Goal: Information Seeking & Learning: Find contact information

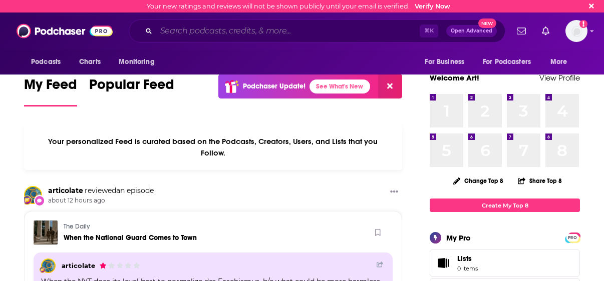
click at [257, 30] on input "Search podcasts, credits, & more..." at bounding box center [287, 31] width 263 height 16
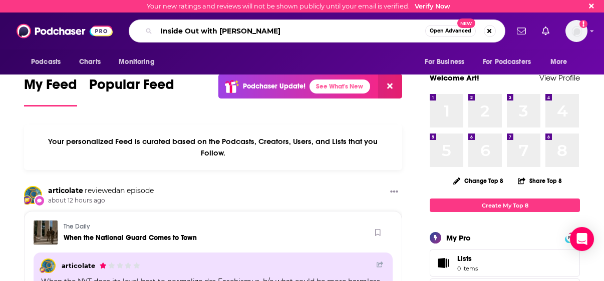
click at [261, 30] on input "Inside Out with [PERSON_NAME]" at bounding box center [290, 31] width 269 height 16
click at [277, 32] on input "Inside Out with [PERSON_NAME]" at bounding box center [290, 31] width 269 height 16
type input "Inside Out with [PERSON_NAME]"
click at [459, 27] on span "New" at bounding box center [466, 24] width 18 height 10
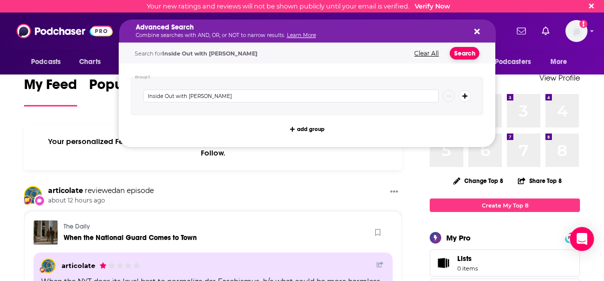
click at [462, 53] on button "Search" at bounding box center [465, 53] width 30 height 13
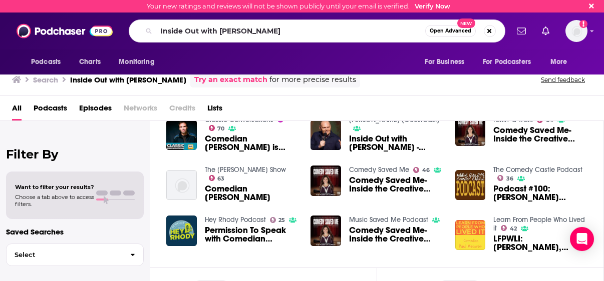
scroll to position [189, 0]
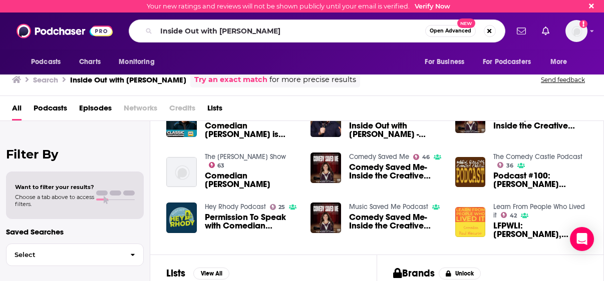
click at [238, 202] on div "Classic Conversations 70 Comedian [PERSON_NAME] is Inside Out [PERSON_NAME] (Gu…" at bounding box center [376, 173] width 421 height 140
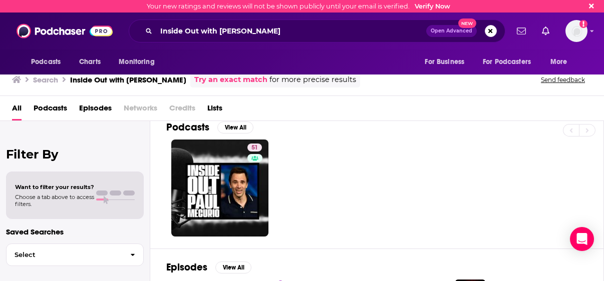
scroll to position [0, 0]
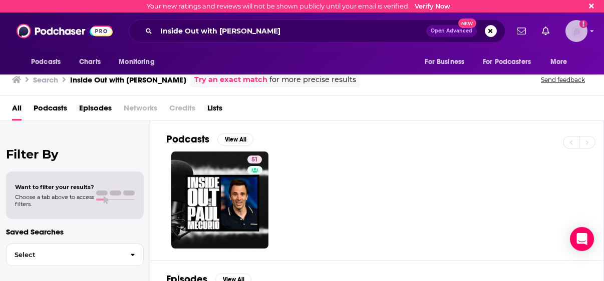
click at [584, 23] on icon "Email not verified" at bounding box center [583, 24] width 2 height 6
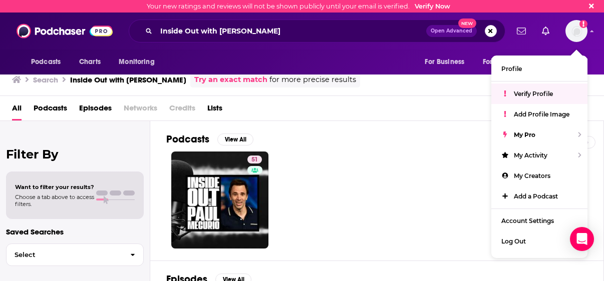
click at [413, 133] on div "Podcasts View All 51" at bounding box center [385, 191] width 438 height 140
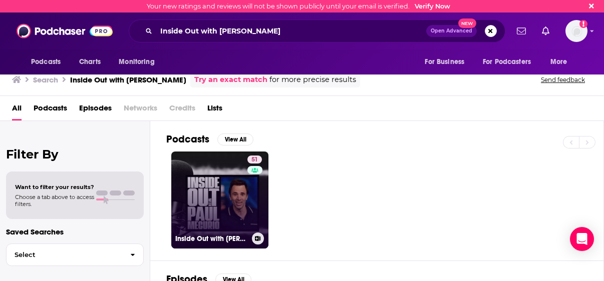
click at [231, 197] on link "51 Inside Out with [PERSON_NAME]" at bounding box center [219, 200] width 97 height 97
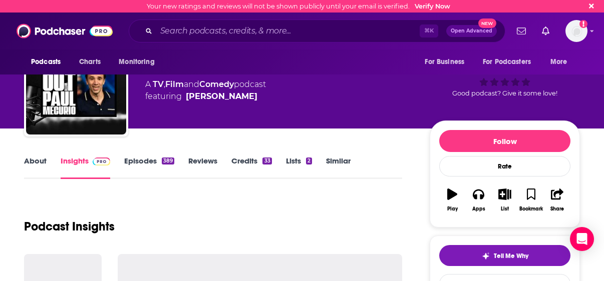
scroll to position [40, 0]
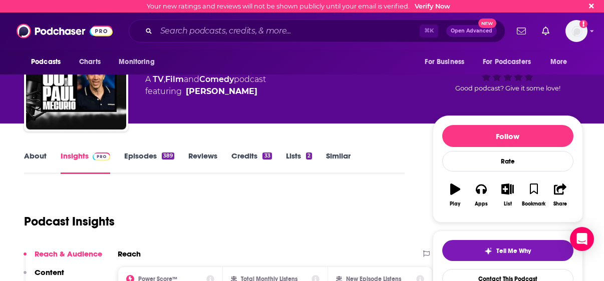
click at [205, 155] on link "Reviews" at bounding box center [202, 162] width 29 height 23
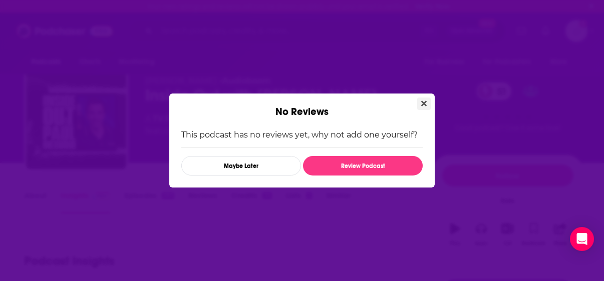
click at [422, 103] on icon "Close" at bounding box center [424, 104] width 6 height 8
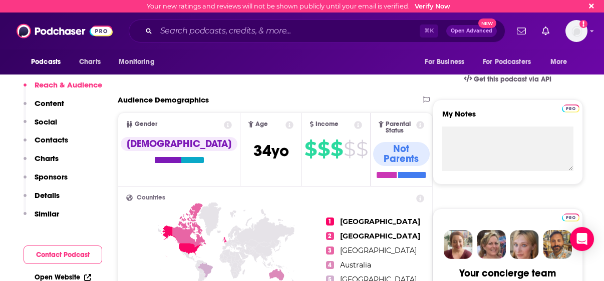
scroll to position [309, 0]
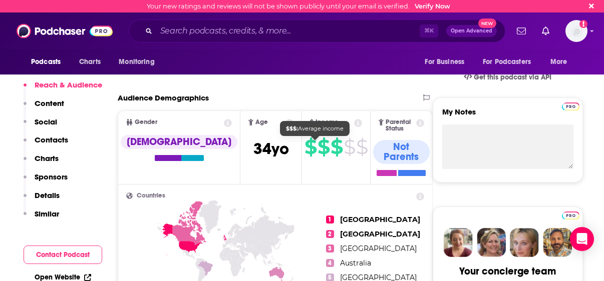
click at [318, 149] on span "$" at bounding box center [324, 147] width 12 height 16
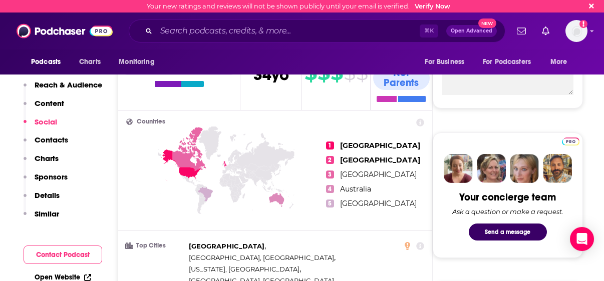
scroll to position [0, 0]
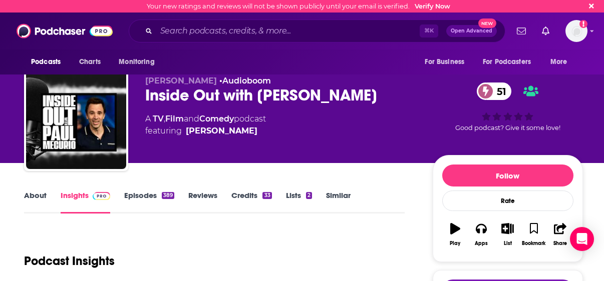
click at [34, 196] on link "About" at bounding box center [35, 202] width 23 height 23
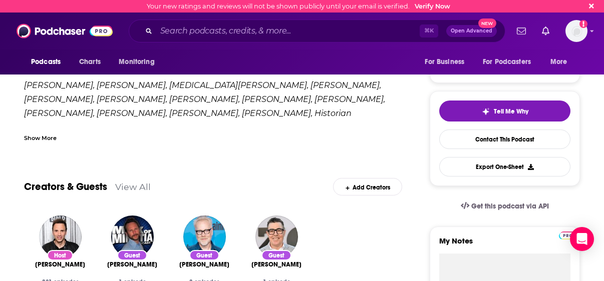
scroll to position [174, 0]
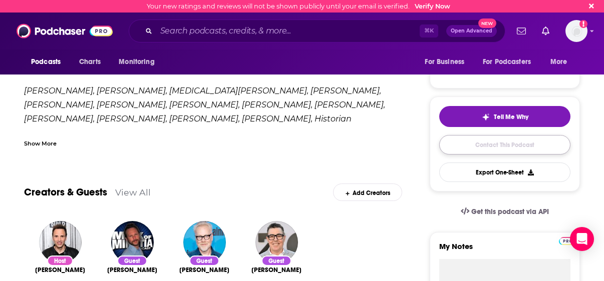
click at [493, 146] on link "Contact This Podcast" at bounding box center [504, 145] width 131 height 20
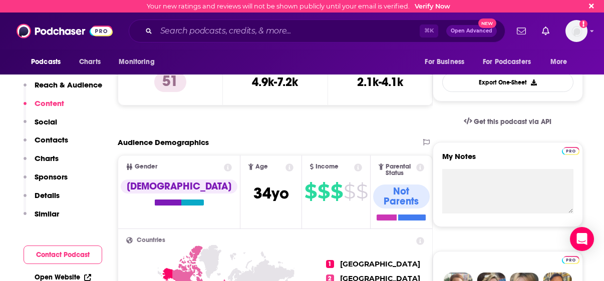
scroll to position [221, 0]
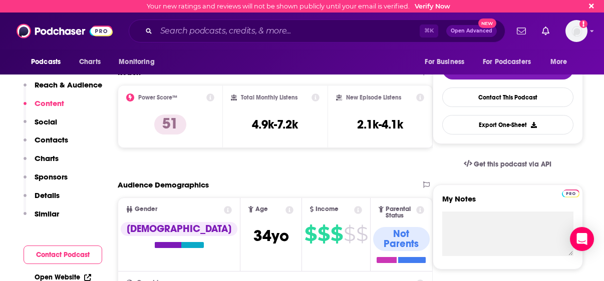
click at [56, 101] on p "Content" at bounding box center [50, 104] width 30 height 10
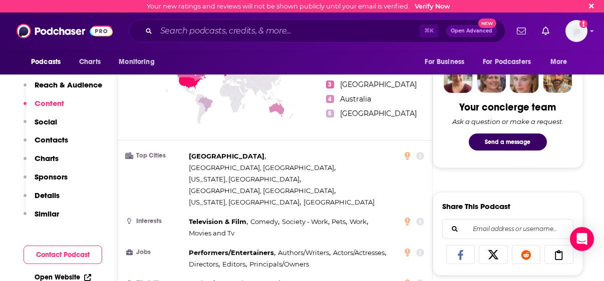
scroll to position [470, 0]
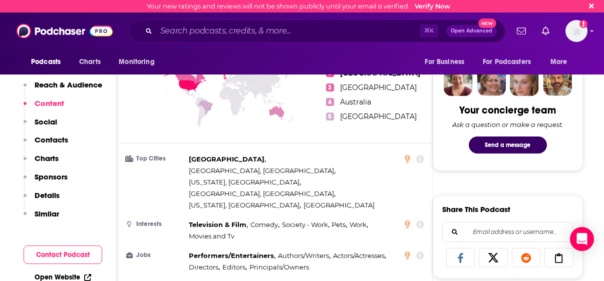
click at [50, 137] on p "Contacts" at bounding box center [52, 140] width 34 height 10
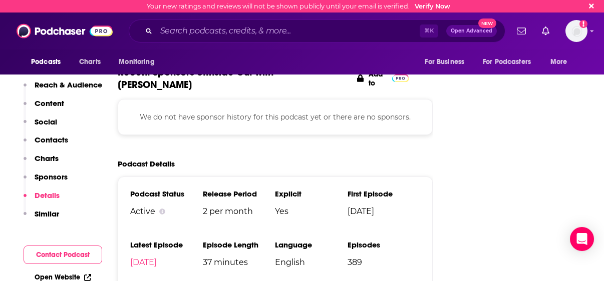
scroll to position [1175, 0]
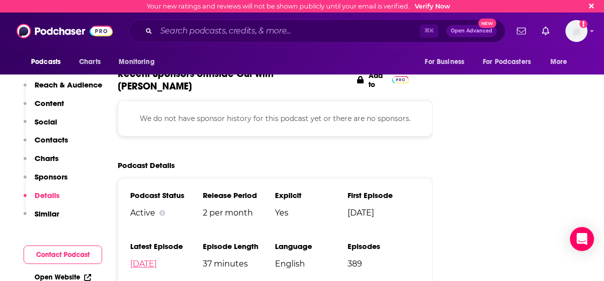
click at [157, 259] on link "[DATE]" at bounding box center [143, 264] width 27 height 10
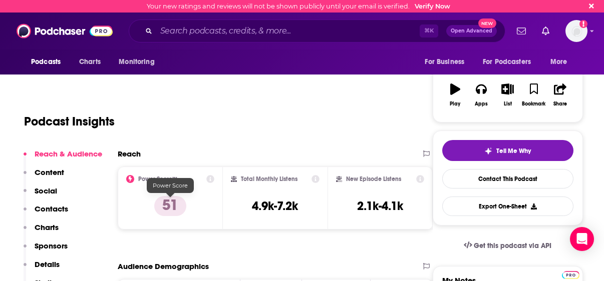
scroll to position [142, 0]
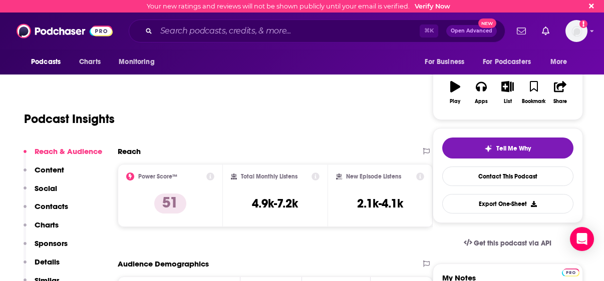
click at [57, 207] on p "Contacts" at bounding box center [52, 207] width 34 height 10
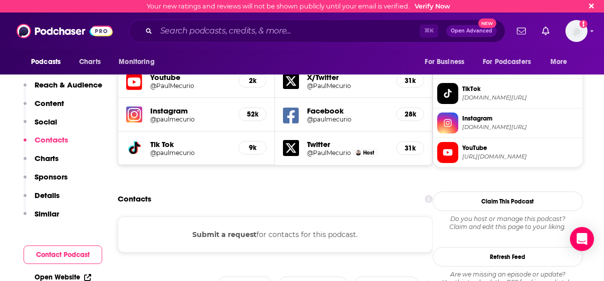
scroll to position [894, 0]
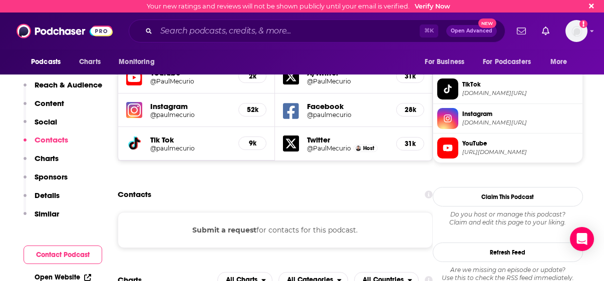
click at [61, 229] on div "Reach & Audience Content Social Contacts Charts Sponsors Details Similar Contac…" at bounding box center [63, 183] width 79 height 207
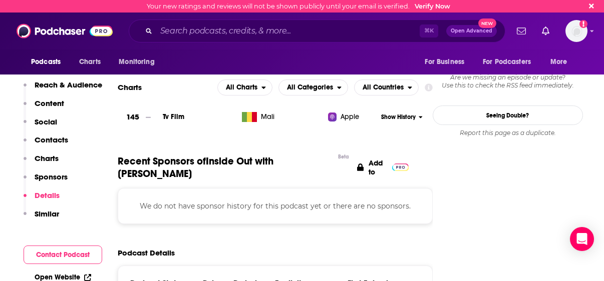
scroll to position [1088, 0]
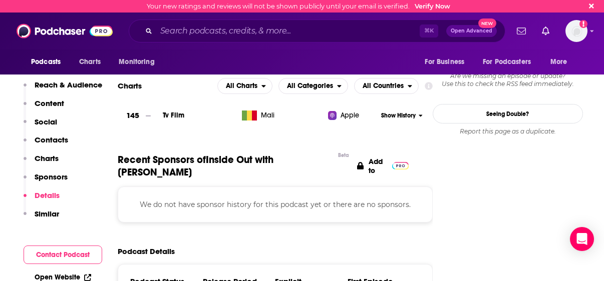
click at [43, 141] on p "Contacts" at bounding box center [52, 140] width 34 height 10
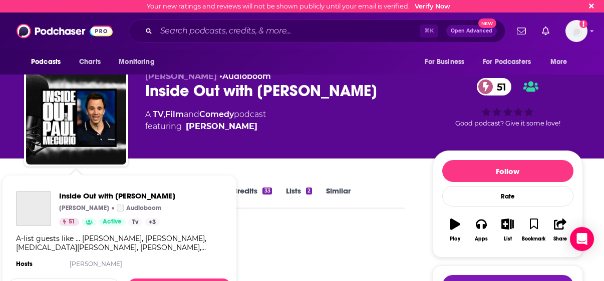
scroll to position [0, 0]
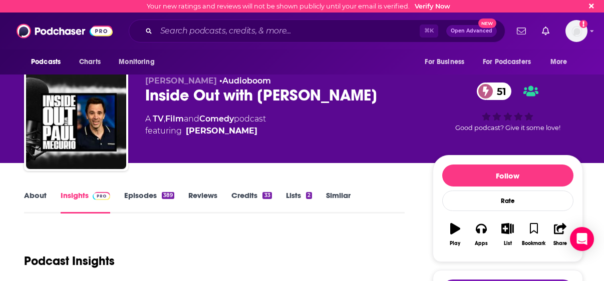
click at [255, 193] on link "Credits 33" at bounding box center [251, 202] width 40 height 23
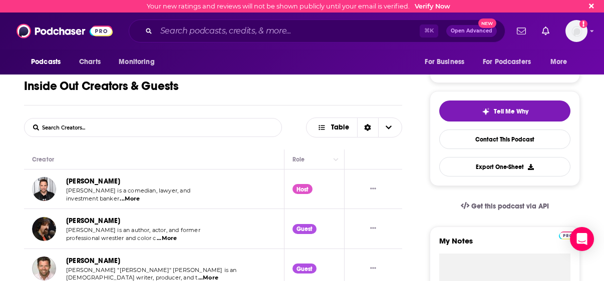
scroll to position [182, 0]
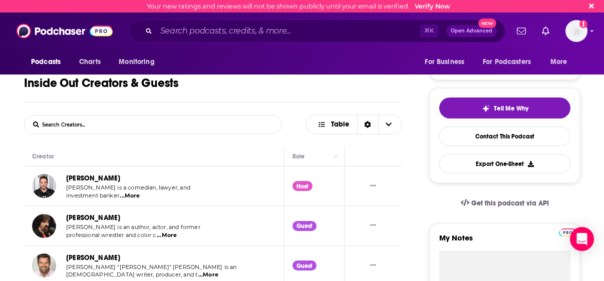
click at [125, 191] on span "[PERSON_NAME] is a comedian, lawyer, and" at bounding box center [128, 187] width 124 height 7
click at [118, 190] on span "[PERSON_NAME] is a comedian, lawyer, and" at bounding box center [128, 187] width 124 height 7
click at [302, 188] on div "Host" at bounding box center [302, 186] width 21 height 10
click at [138, 190] on span "[PERSON_NAME] is a comedian, lawyer, and" at bounding box center [128, 187] width 124 height 7
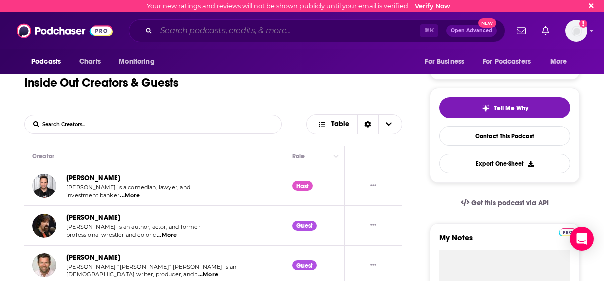
click at [288, 32] on input "Search podcasts, credits, & more..." at bounding box center [287, 31] width 263 height 16
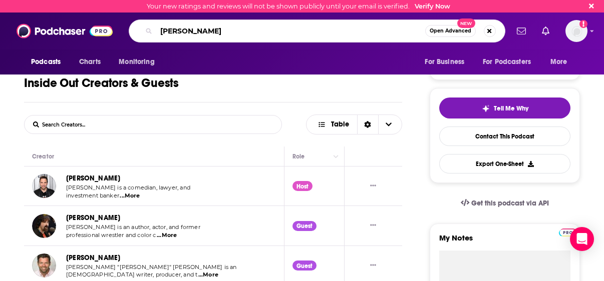
type input "[PERSON_NAME]"
click at [464, 29] on span "Open Advanced" at bounding box center [451, 31] width 42 height 5
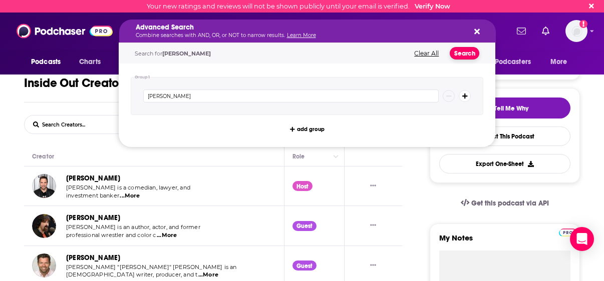
click at [467, 57] on button "Search" at bounding box center [465, 53] width 30 height 13
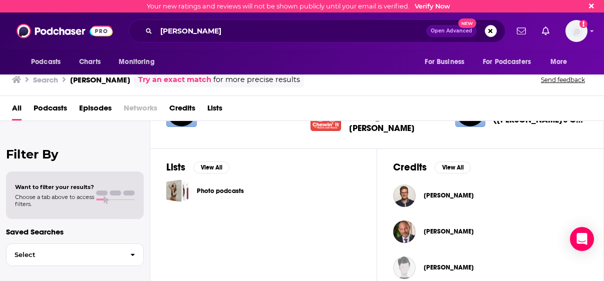
scroll to position [296, 0]
click at [428, 195] on span "[PERSON_NAME]" at bounding box center [449, 195] width 50 height 8
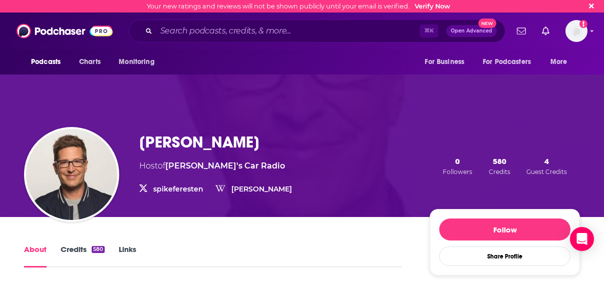
click at [86, 250] on link "Credits 580" at bounding box center [83, 256] width 44 height 23
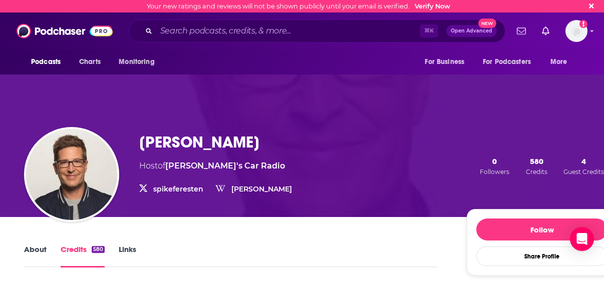
click at [582, 162] on span "4" at bounding box center [583, 162] width 5 height 10
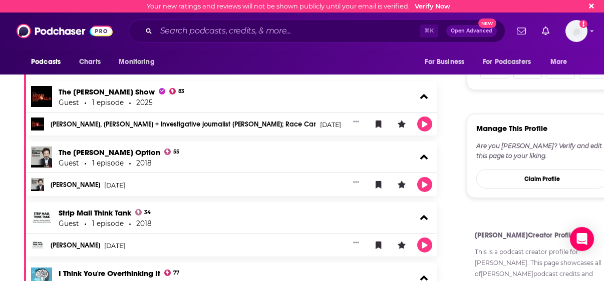
scroll to position [475, 0]
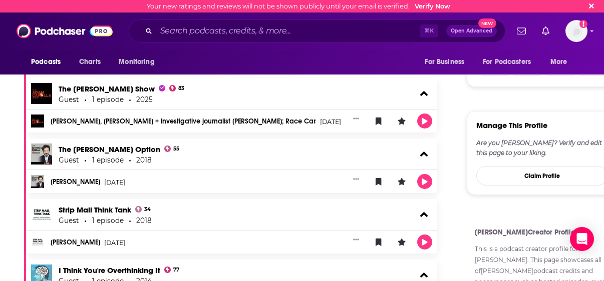
click at [527, 141] on div "Are you [PERSON_NAME]? Verify and edit this page to your liking." at bounding box center [541, 148] width 131 height 20
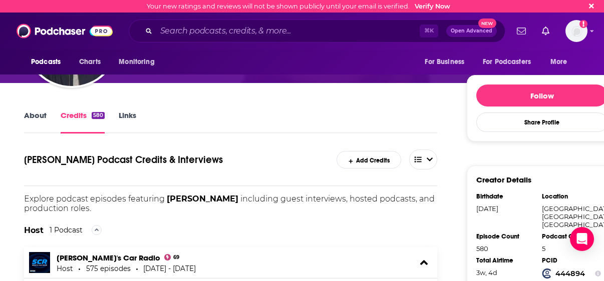
scroll to position [134, 0]
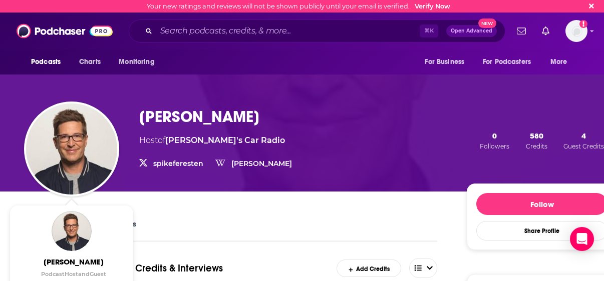
scroll to position [0, 0]
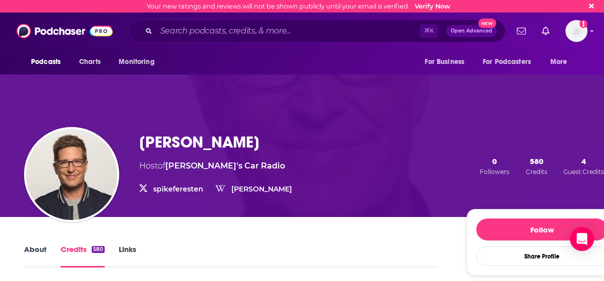
click at [71, 72] on div "Podcasts Charts Monitoring" at bounding box center [95, 62] width 143 height 25
click at [231, 190] on link "[PERSON_NAME]" at bounding box center [261, 189] width 61 height 9
